Goal: Check status: Check status

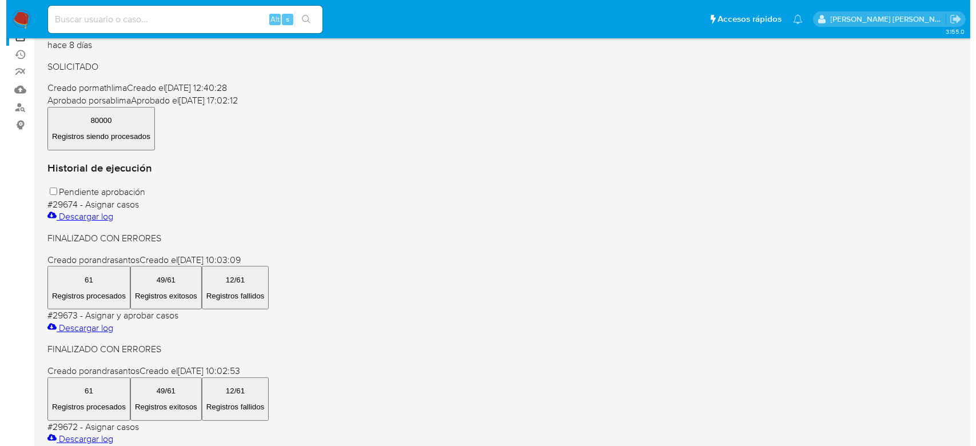
scroll to position [152, 0]
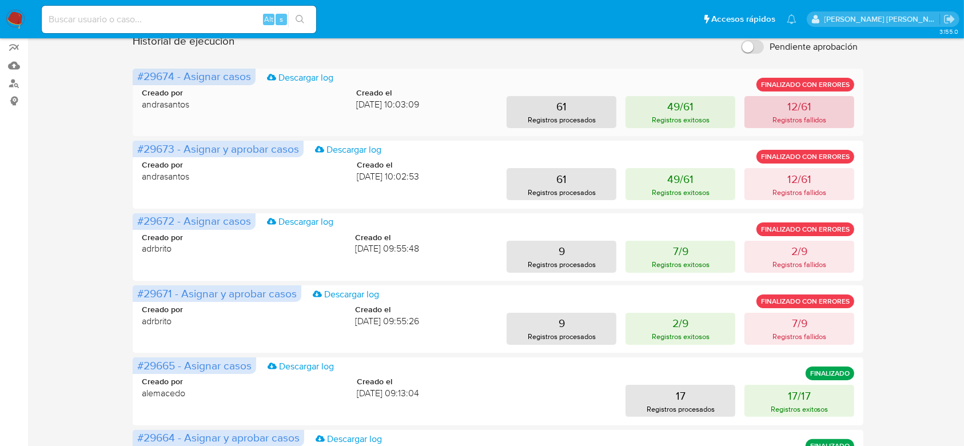
click at [801, 105] on p "12/61" at bounding box center [799, 106] width 24 height 16
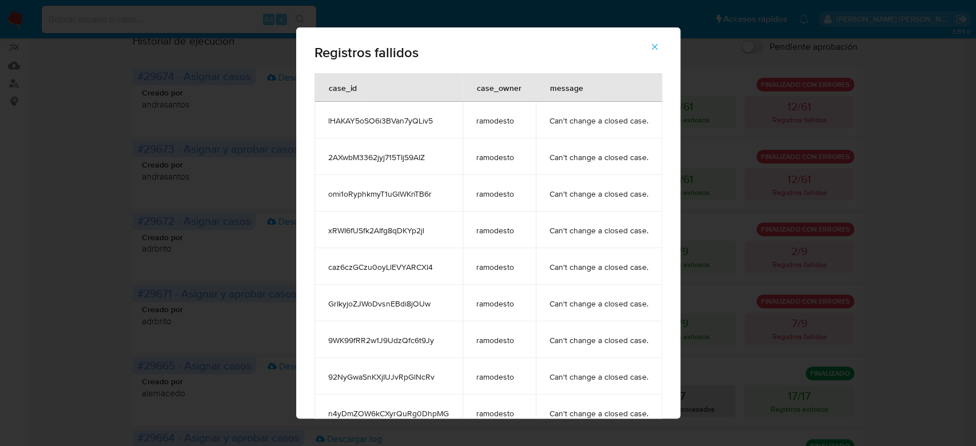
click at [664, 47] on button "button" at bounding box center [655, 46] width 40 height 27
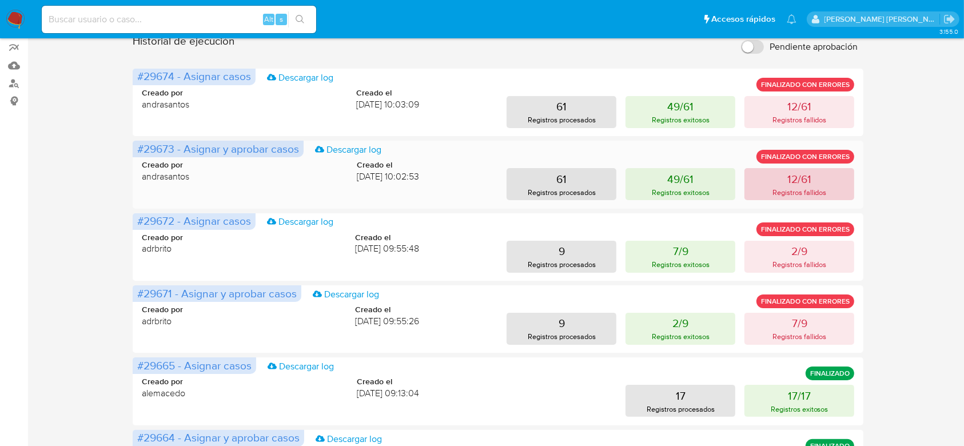
click at [774, 170] on button "12/61 Registros fallidos" at bounding box center [799, 184] width 110 height 32
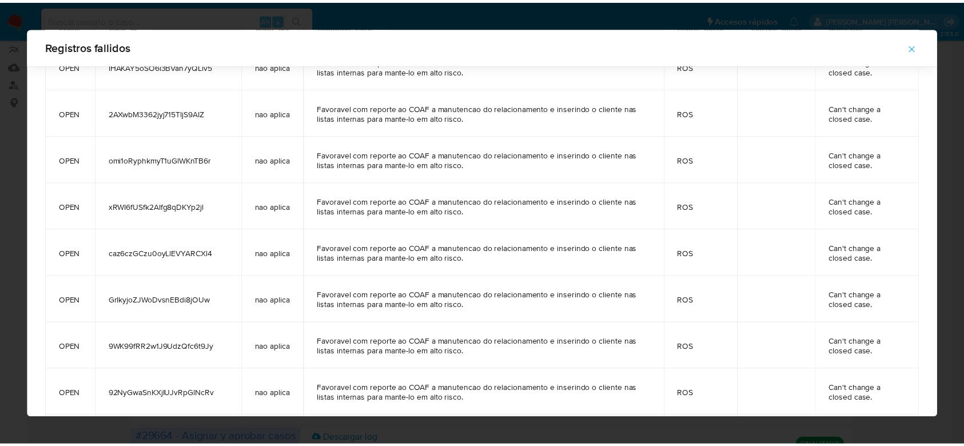
scroll to position [0, 0]
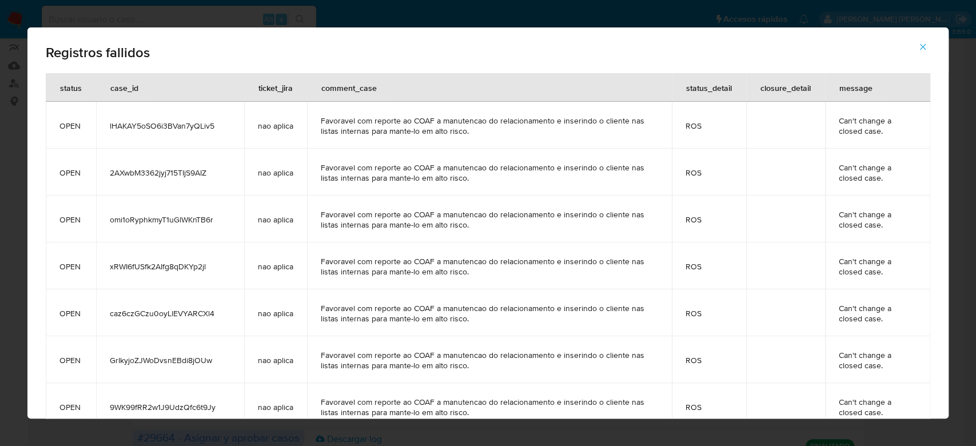
click at [922, 46] on icon "button" at bounding box center [923, 47] width 10 height 10
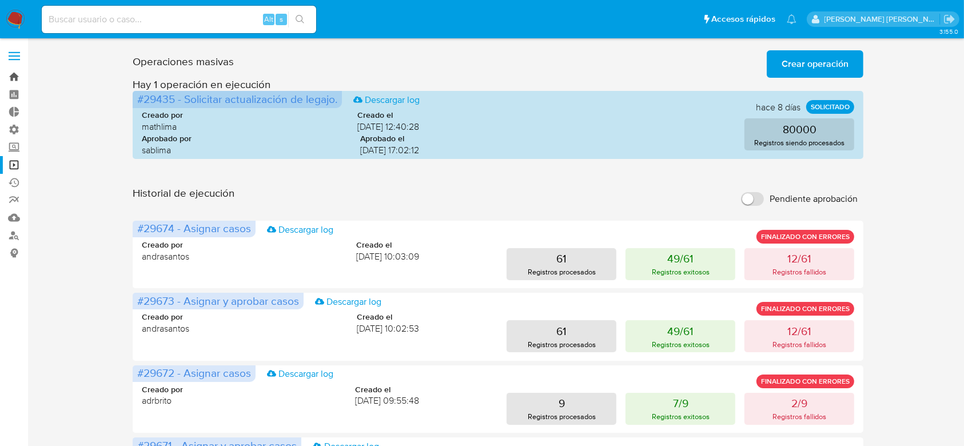
click at [11, 75] on link "Bandeja" at bounding box center [68, 77] width 136 height 18
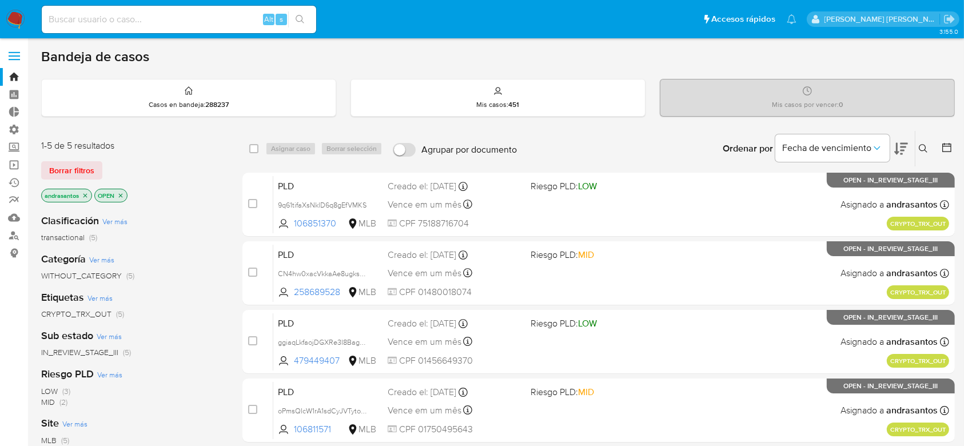
click at [86, 194] on icon "close-filter" at bounding box center [85, 195] width 7 height 7
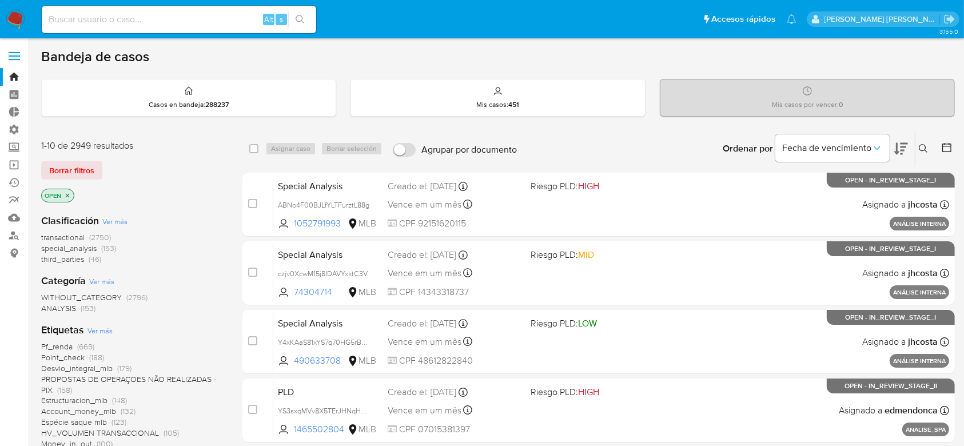
click at [945, 148] on icon at bounding box center [946, 147] width 11 height 11
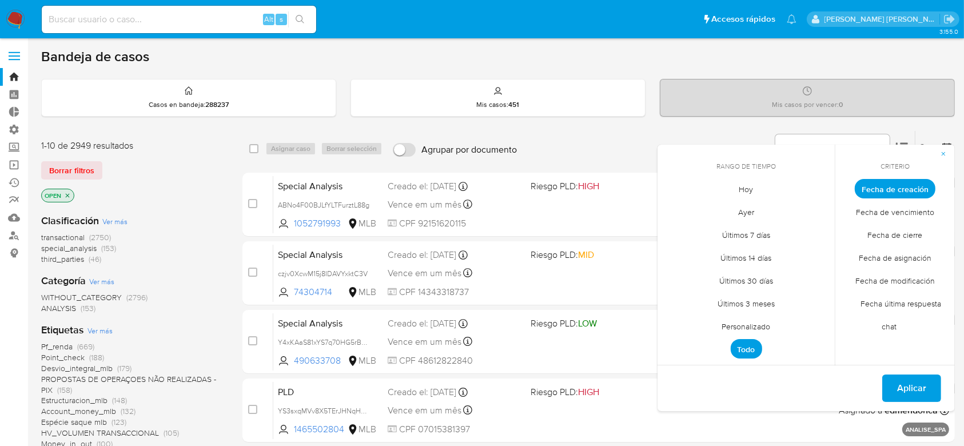
click at [732, 325] on span "Personalizado" at bounding box center [746, 326] width 73 height 23
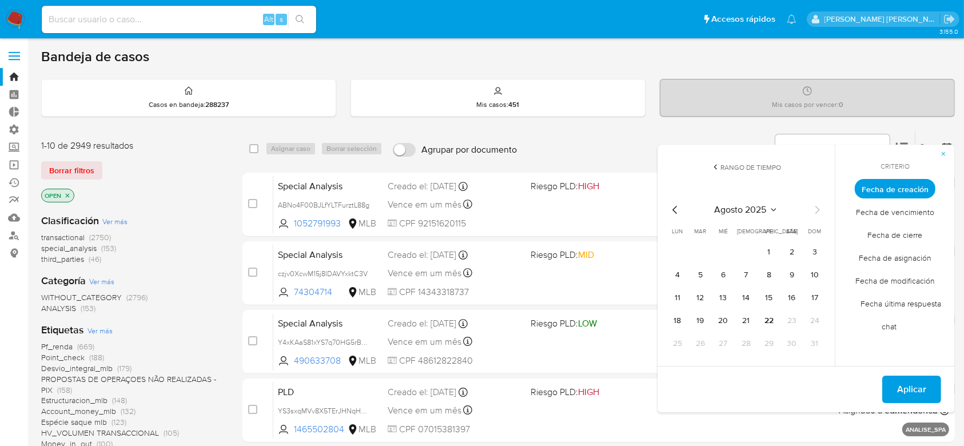
click at [678, 216] on icon "Mes anterior" at bounding box center [675, 210] width 14 height 14
click at [696, 250] on button "1" at bounding box center [700, 252] width 18 height 18
click at [817, 214] on icon "Mes siguiente" at bounding box center [817, 210] width 14 height 14
click at [798, 272] on button "9" at bounding box center [792, 275] width 18 height 18
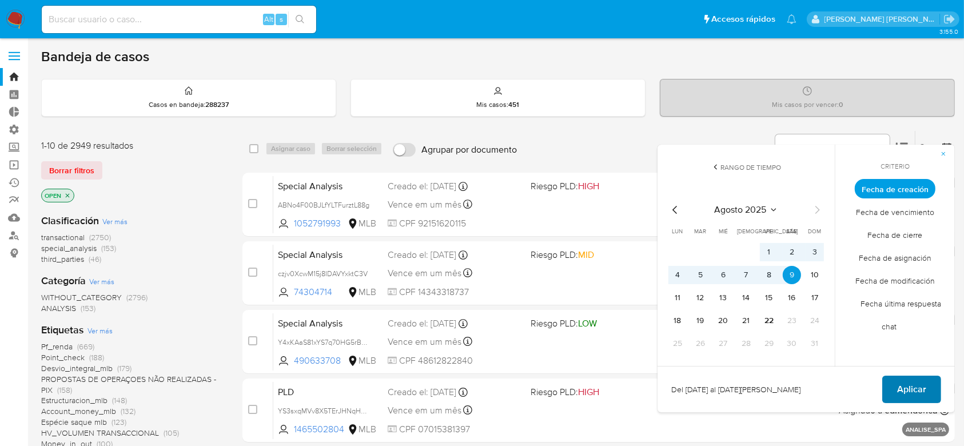
click at [914, 390] on span "Aplicar" at bounding box center [911, 389] width 29 height 25
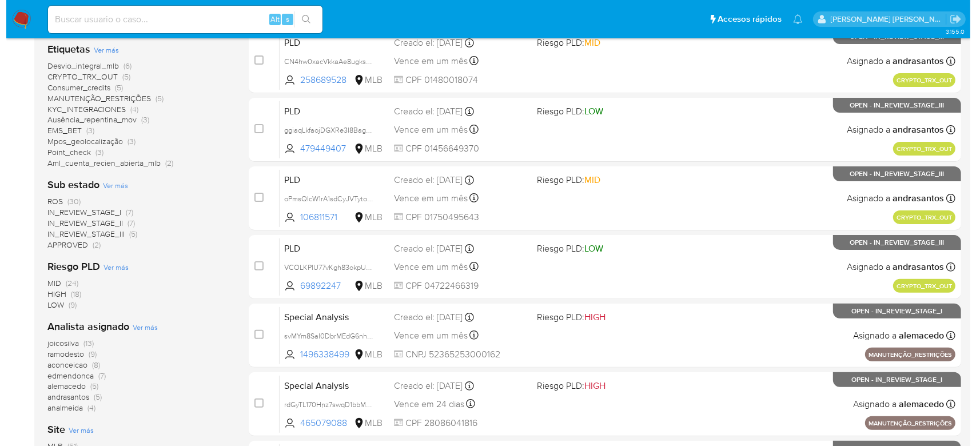
scroll to position [305, 0]
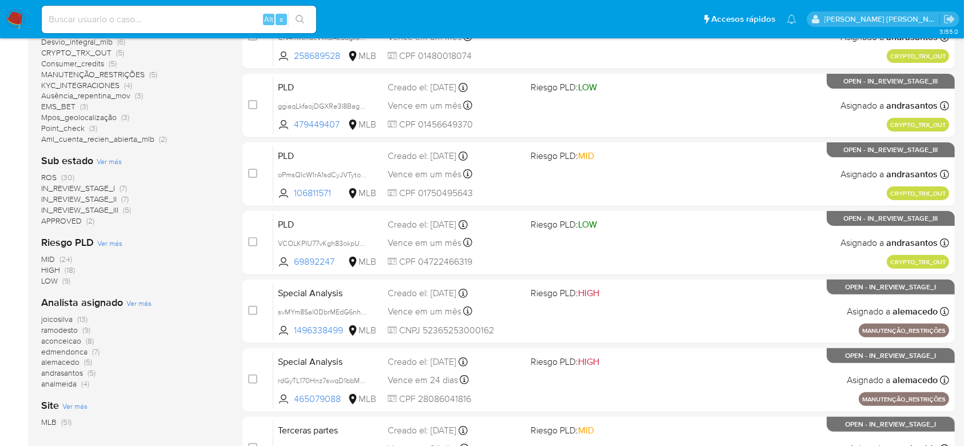
click at [138, 302] on span "Ver más" at bounding box center [138, 303] width 25 height 10
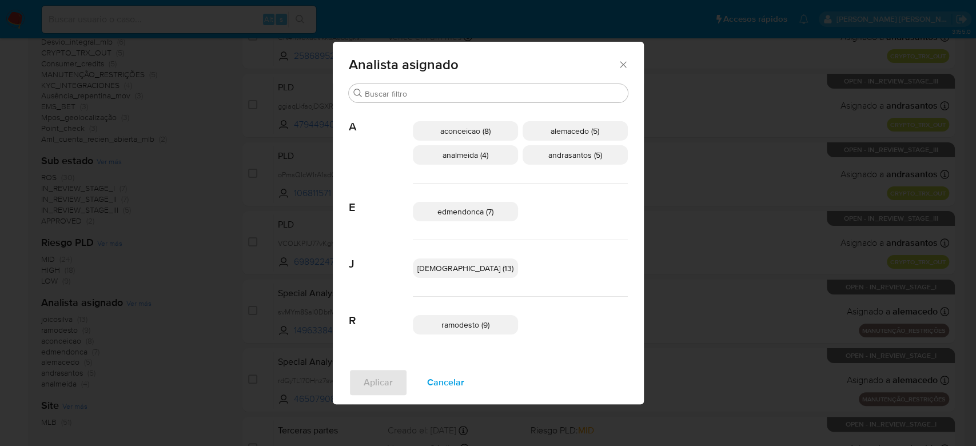
click at [485, 132] on span "aconceicao (8)" at bounding box center [465, 130] width 50 height 11
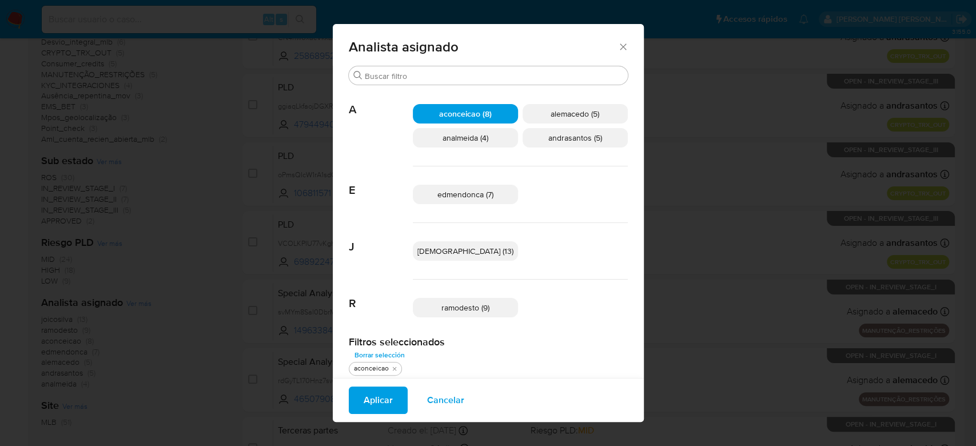
click at [393, 400] on span "Aplicar" at bounding box center [378, 400] width 29 height 25
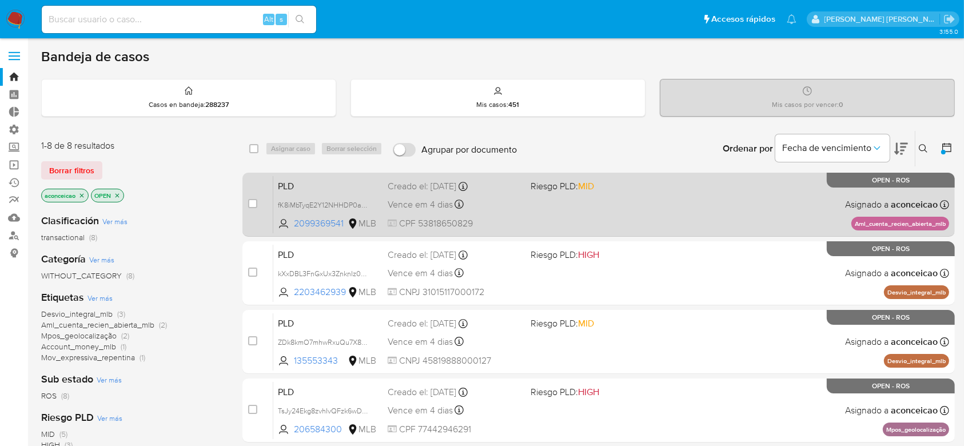
click at [589, 204] on div "PLD fK8iMbTyqE2Y12NHHDP0auUl 2099369541 MLB Riesgo PLD: MID Creado el: 12/07/20…" at bounding box center [611, 205] width 676 height 58
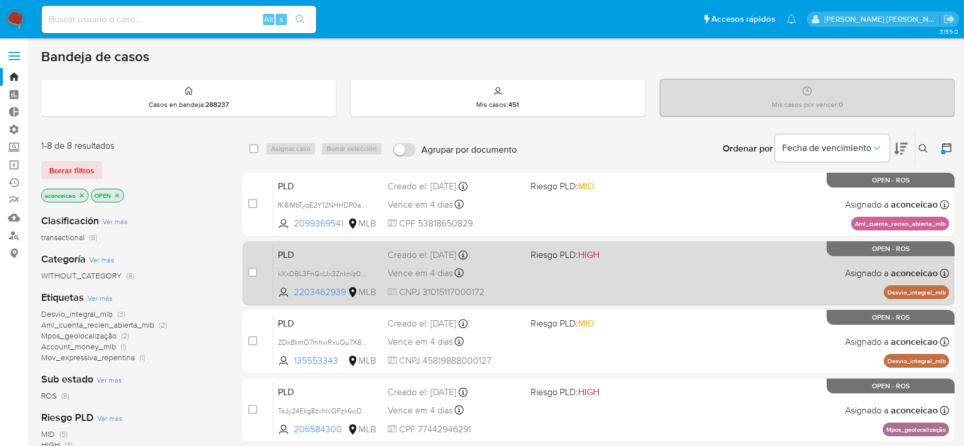
click at [686, 258] on div "PLD kXxDBL3FnGxUx3ZnknIz0O9V 2203462939 MLB Riesgo PLD: HIGH Creado el: 12/07/2…" at bounding box center [611, 273] width 676 height 58
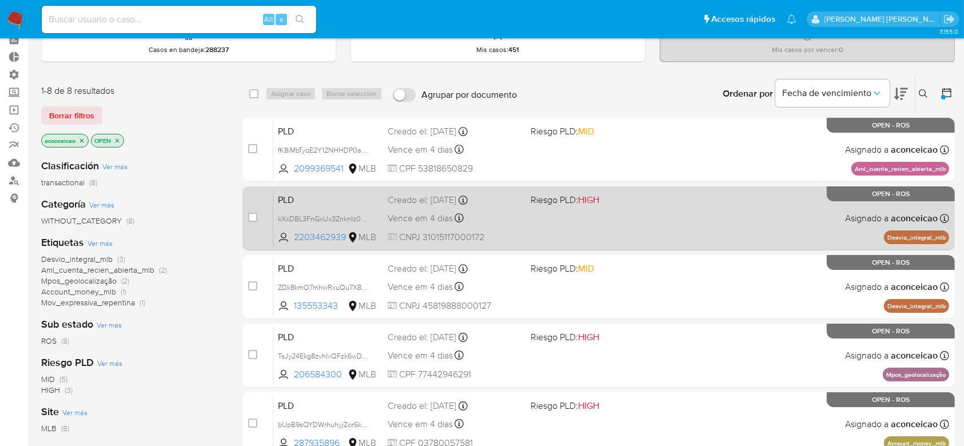
scroll to position [76, 0]
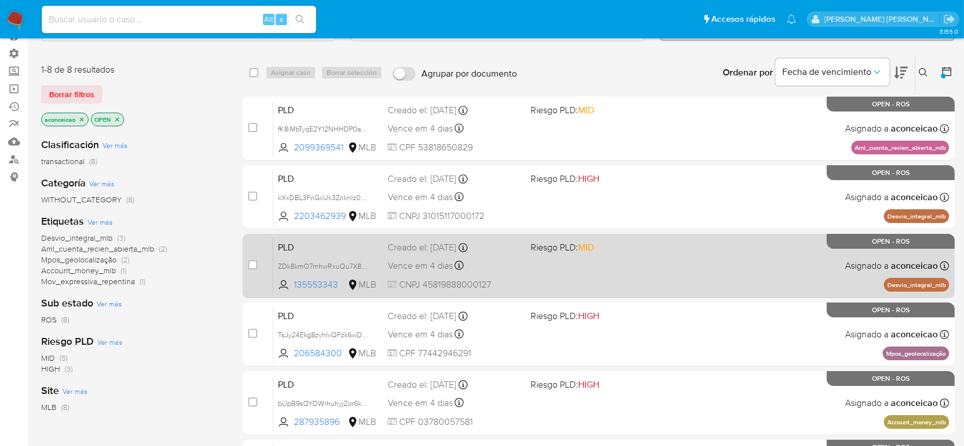
click at [640, 273] on div "PLD ZDk8kmO7mhwRxuQu7X8ScuG7 135553343 MLB Riesgo PLD: MID Creado el: 12/07/202…" at bounding box center [611, 266] width 676 height 58
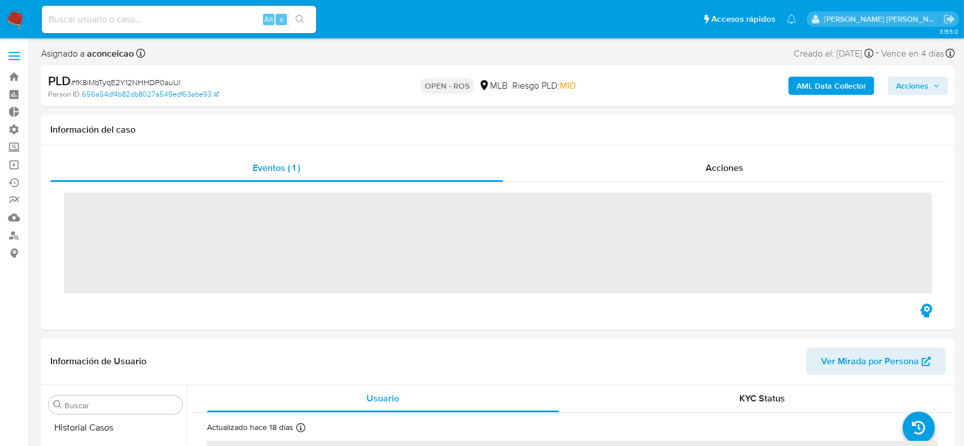
scroll to position [511, 0]
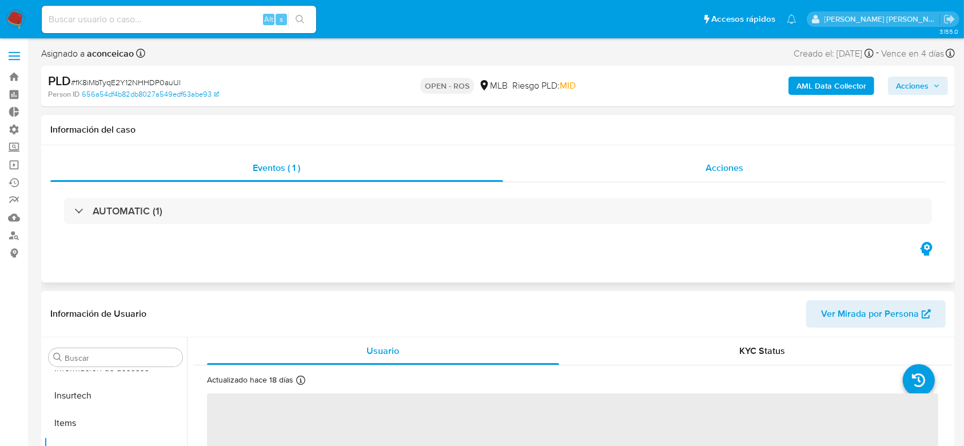
click at [714, 173] on span "Acciones" at bounding box center [725, 167] width 38 height 13
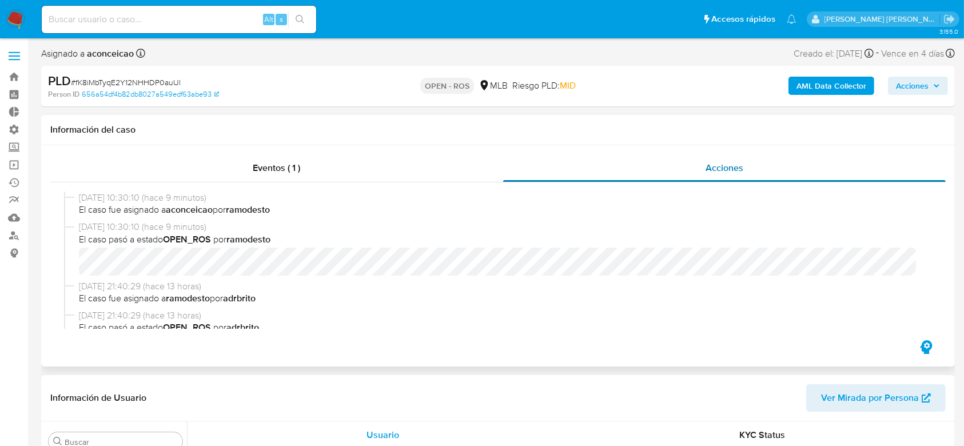
select select "10"
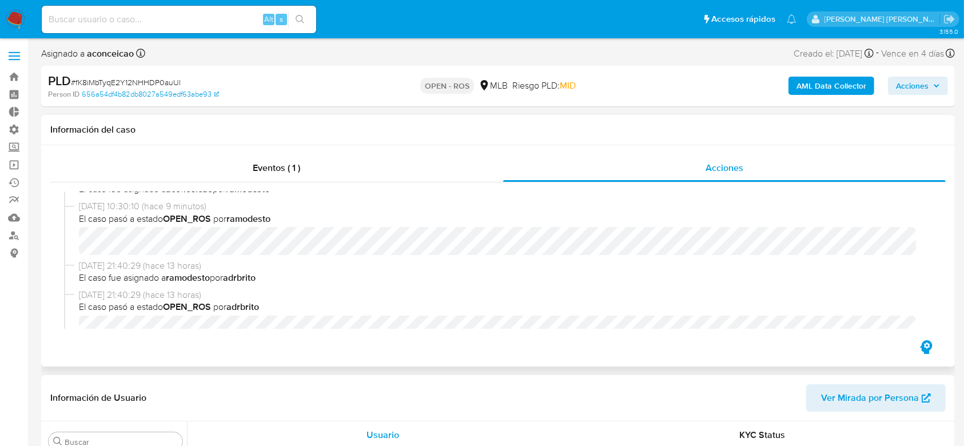
scroll to position [0, 0]
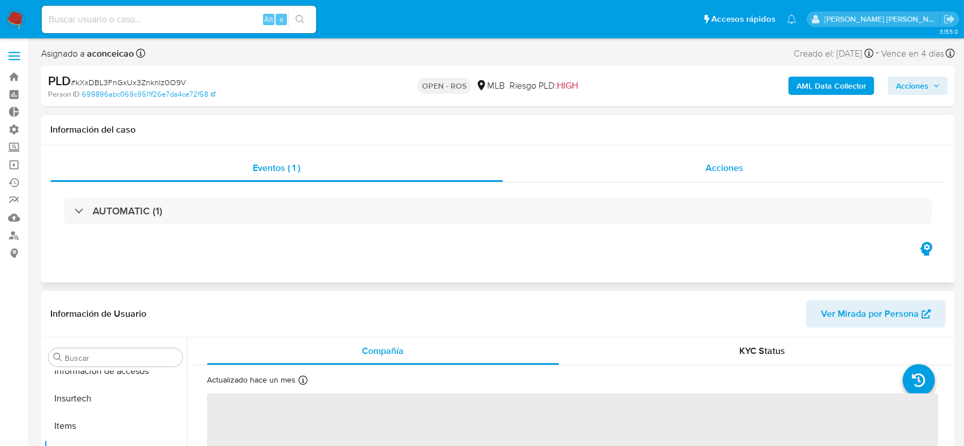
scroll to position [511, 0]
click at [707, 167] on span "Acciones" at bounding box center [725, 167] width 38 height 13
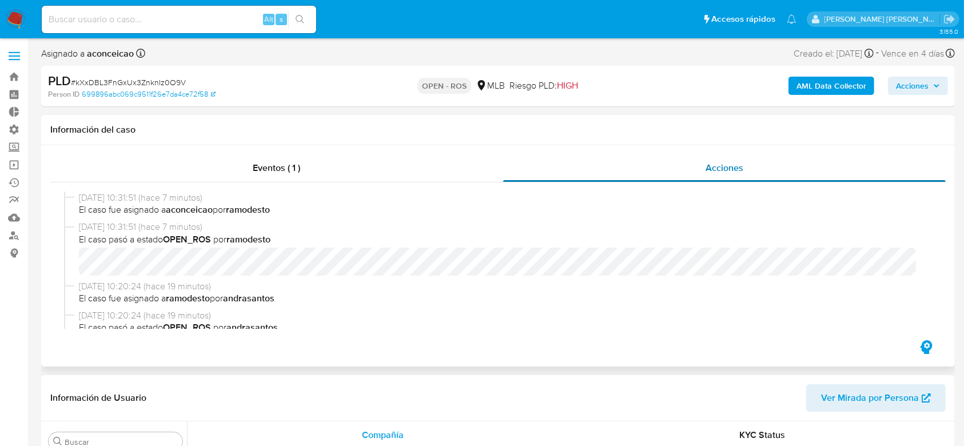
select select "10"
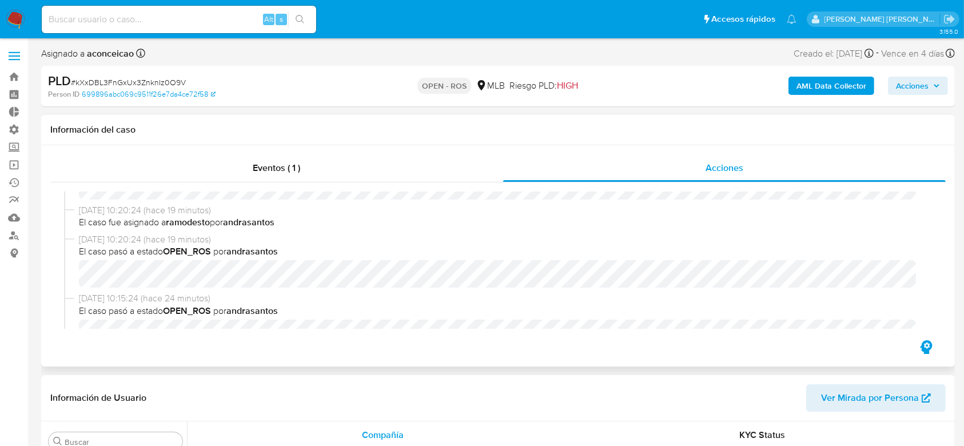
scroll to position [0, 0]
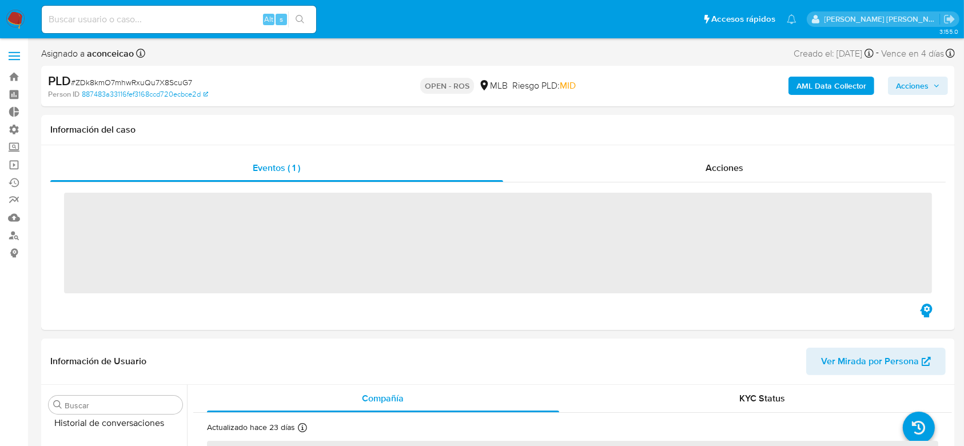
scroll to position [511, 0]
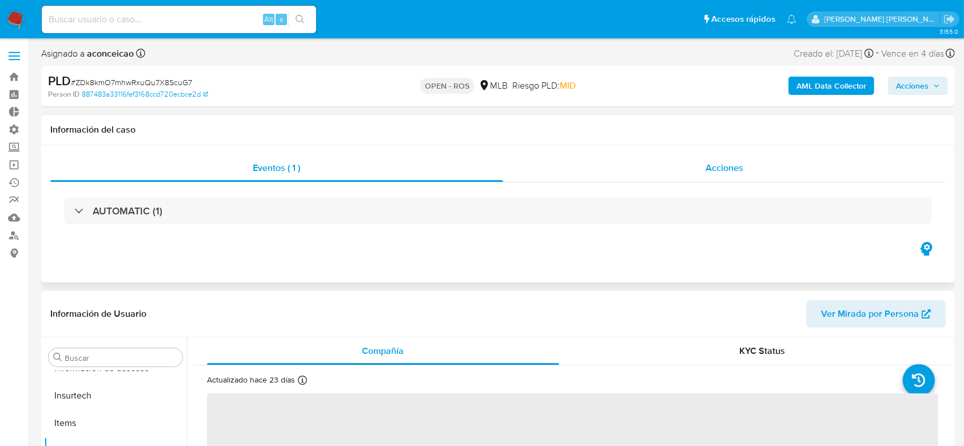
click at [717, 168] on span "Acciones" at bounding box center [725, 167] width 38 height 13
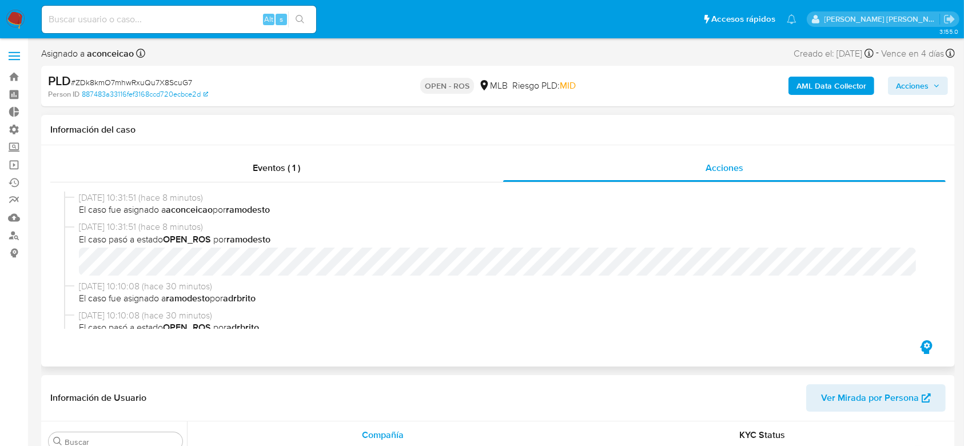
select select "10"
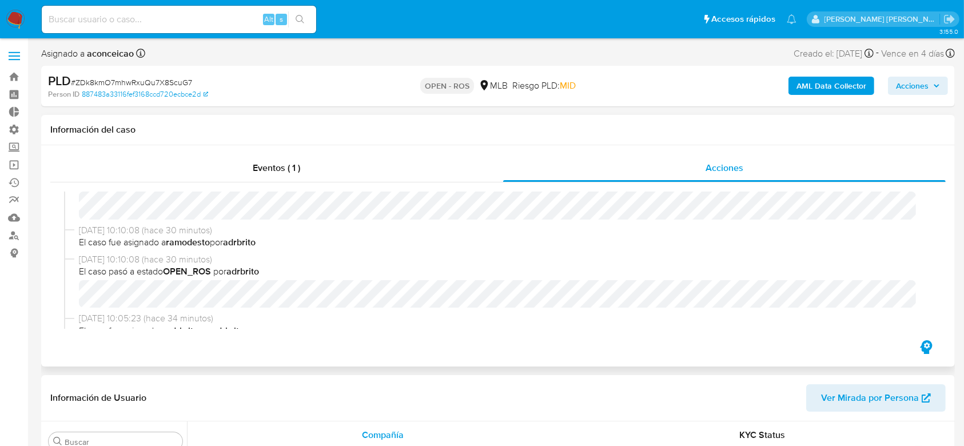
scroll to position [76, 0]
